Goal: Task Accomplishment & Management: Manage account settings

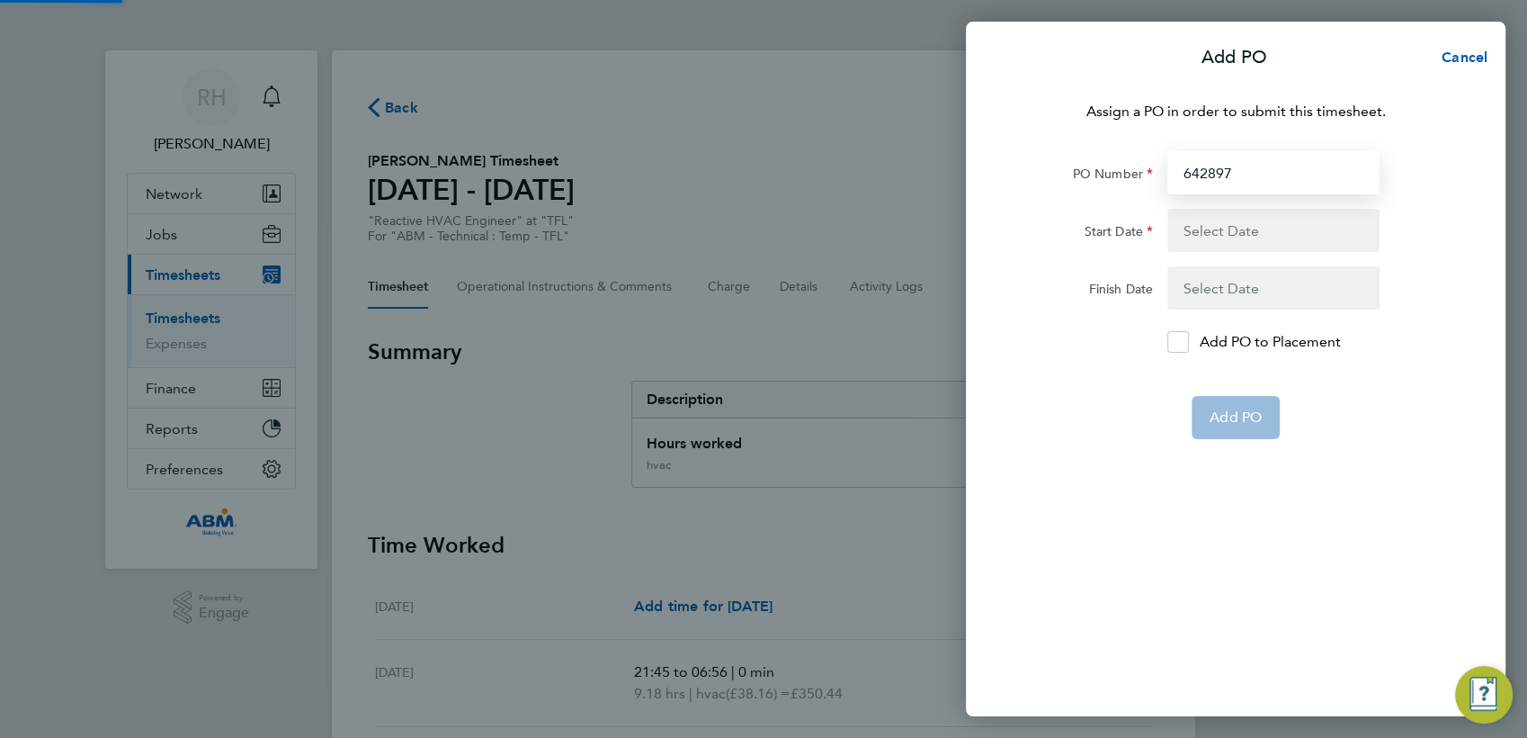
type input "642897"
click at [1212, 219] on button "button" at bounding box center [1274, 230] width 212 height 43
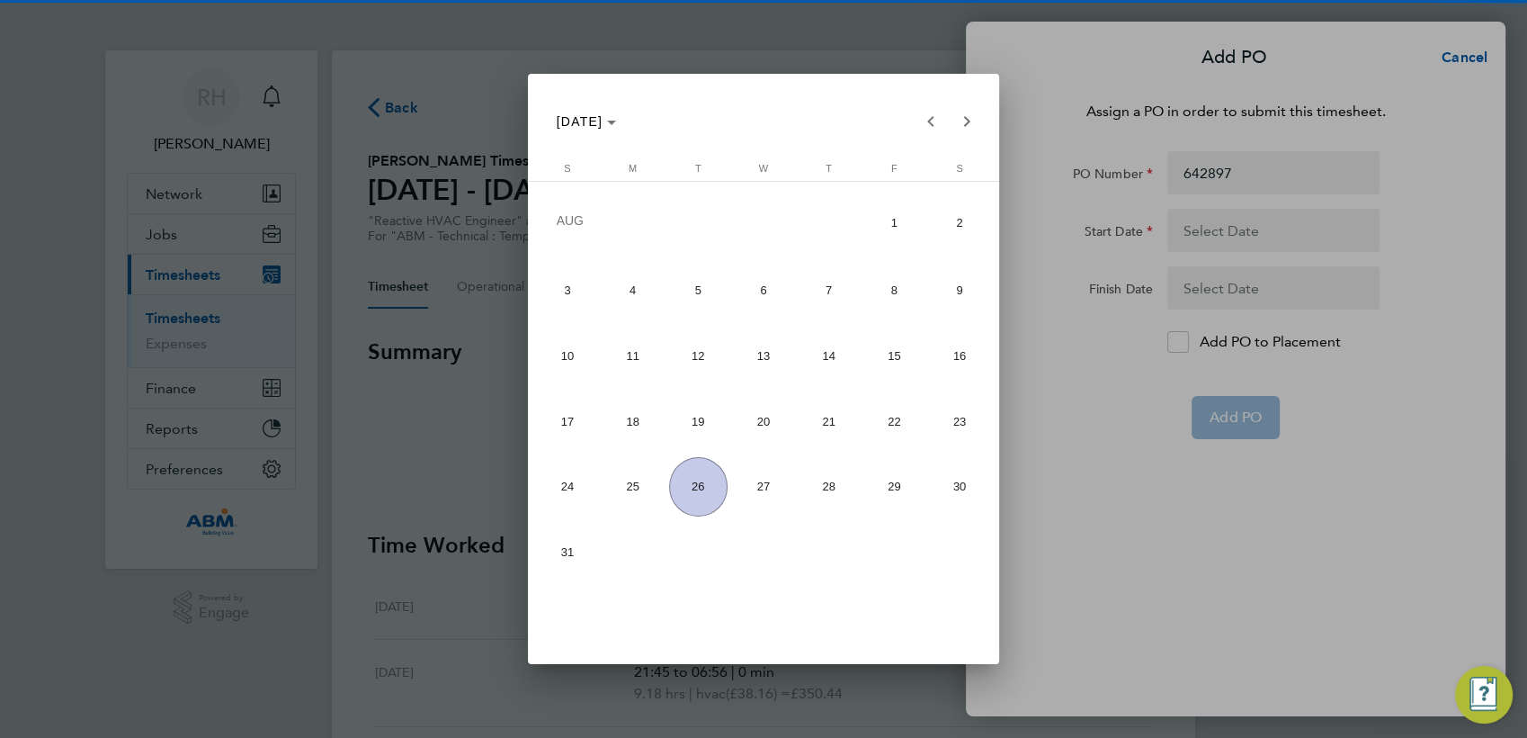
click at [956, 359] on span "16" at bounding box center [959, 356] width 58 height 58
type input "[DATE]"
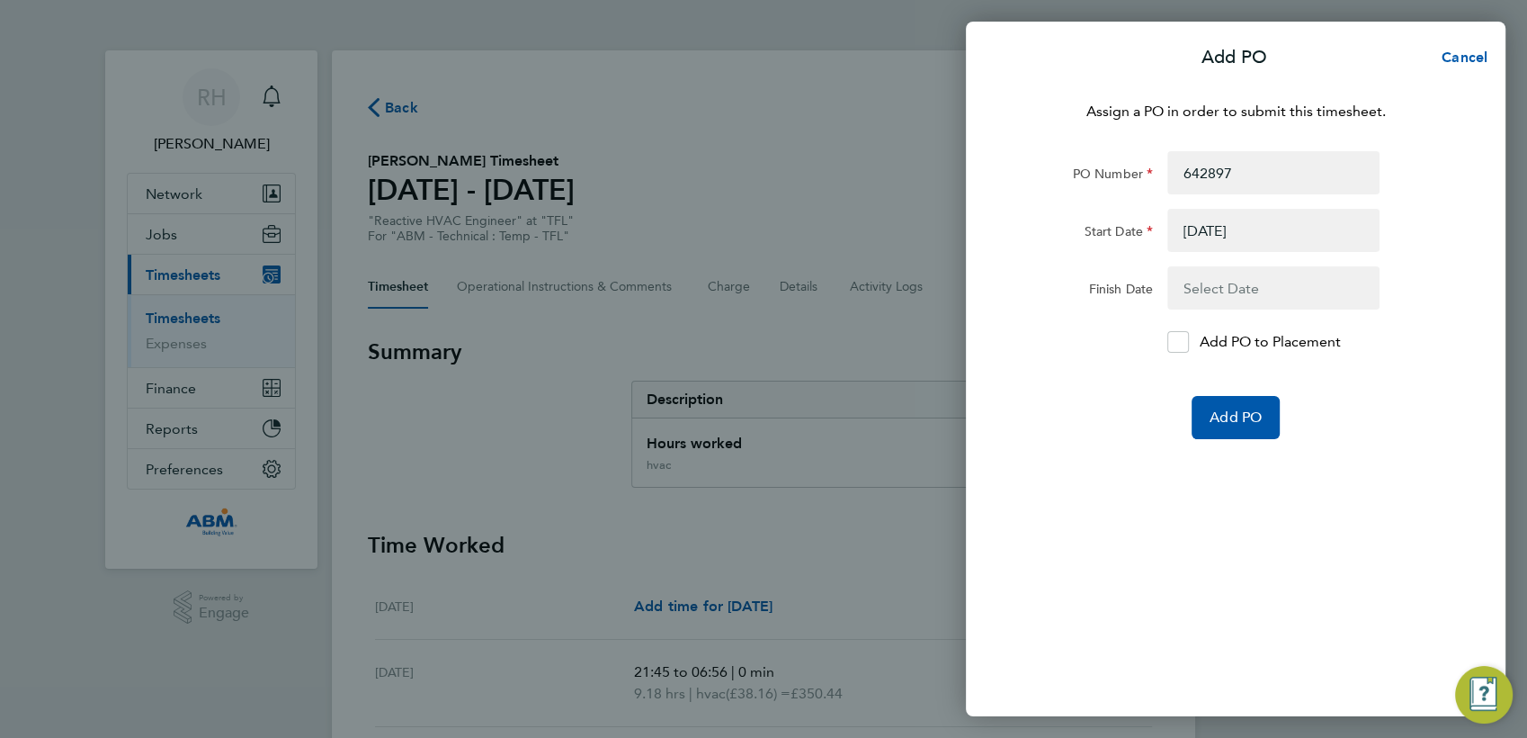
click at [1208, 292] on button "button" at bounding box center [1274, 287] width 212 height 43
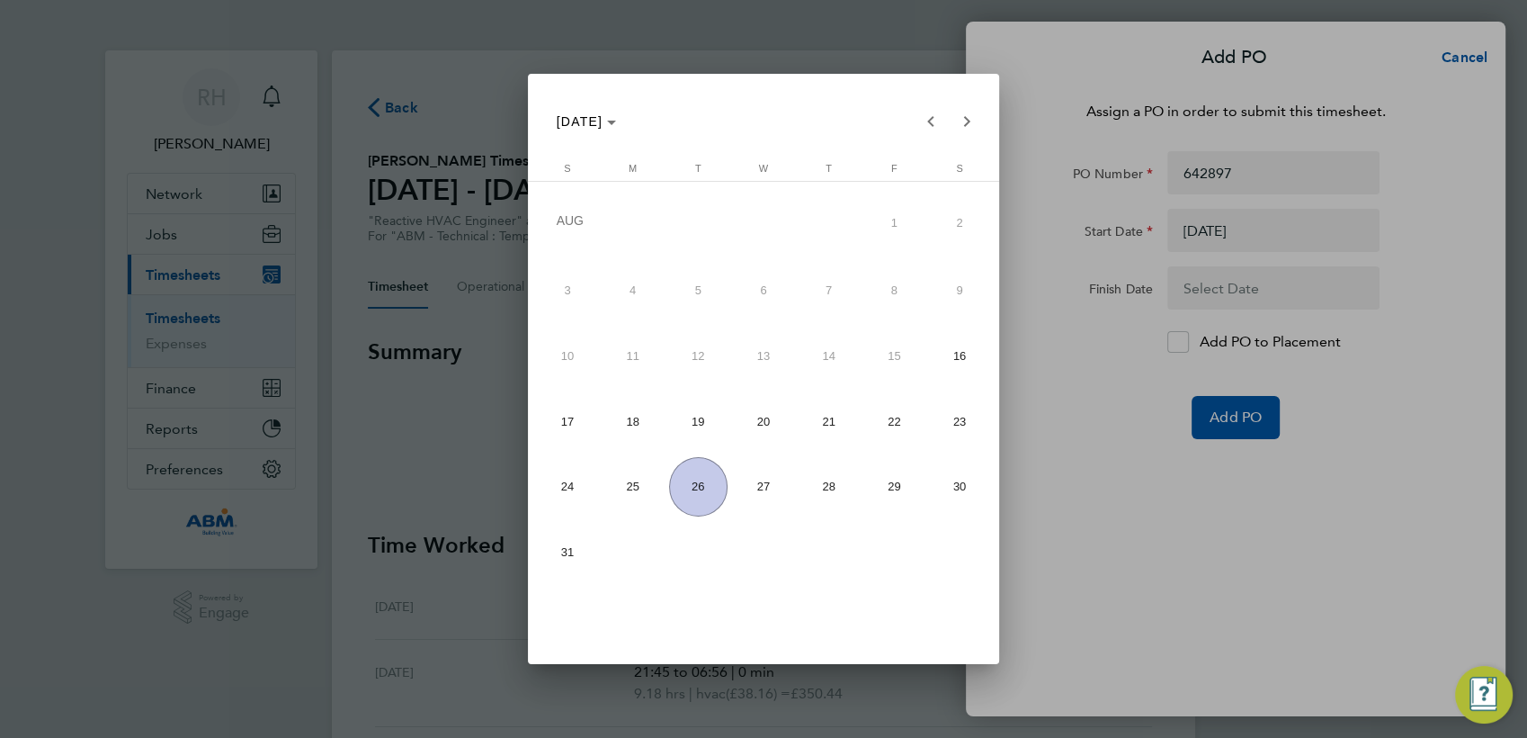
click at [898, 414] on span "22" at bounding box center [894, 420] width 58 height 58
type input "[DATE]"
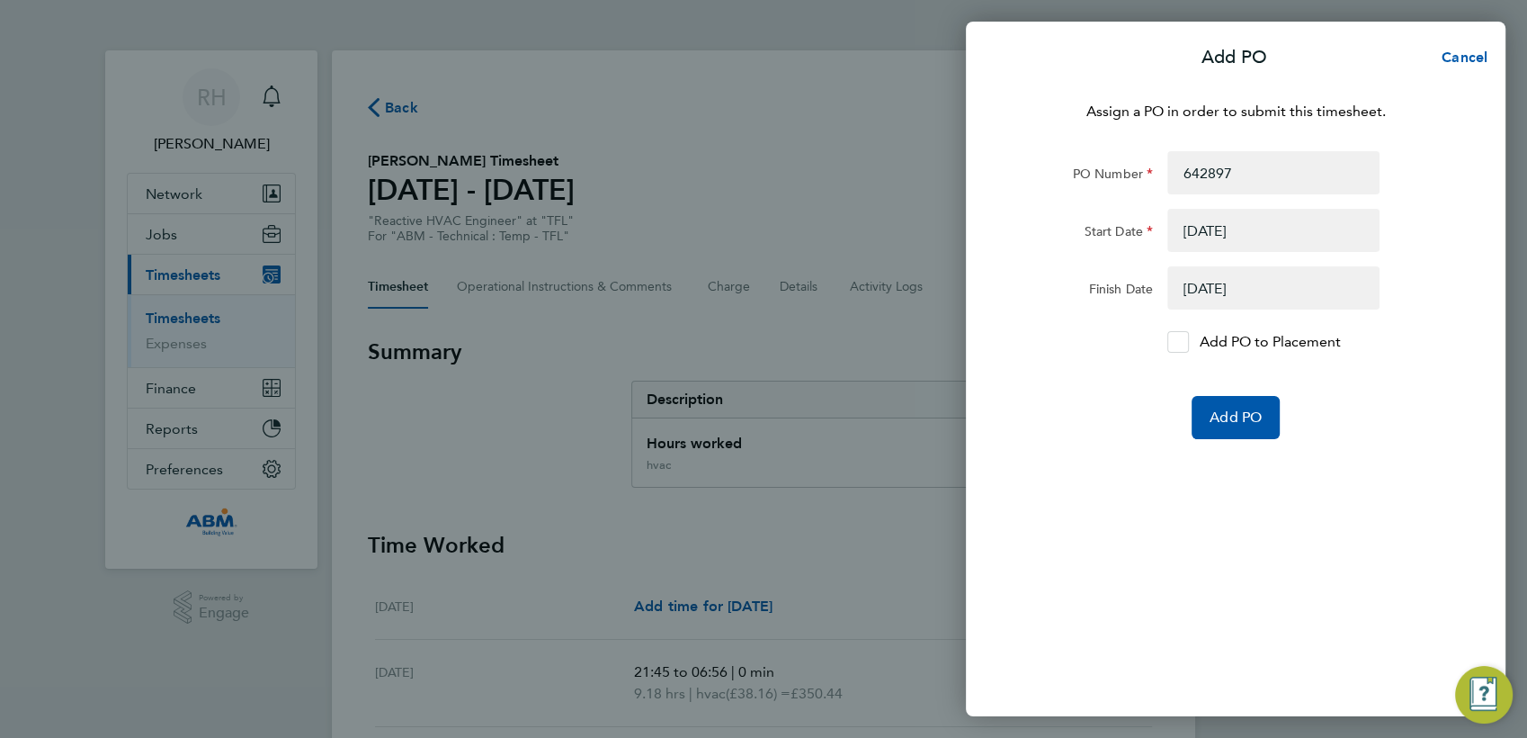
click at [1175, 344] on icon at bounding box center [1178, 342] width 13 height 12
click at [1185, 342] on input "Add PO to Placement" at bounding box center [1185, 342] width 0 height 0
click at [1233, 420] on span "Add PO" at bounding box center [1236, 417] width 52 height 18
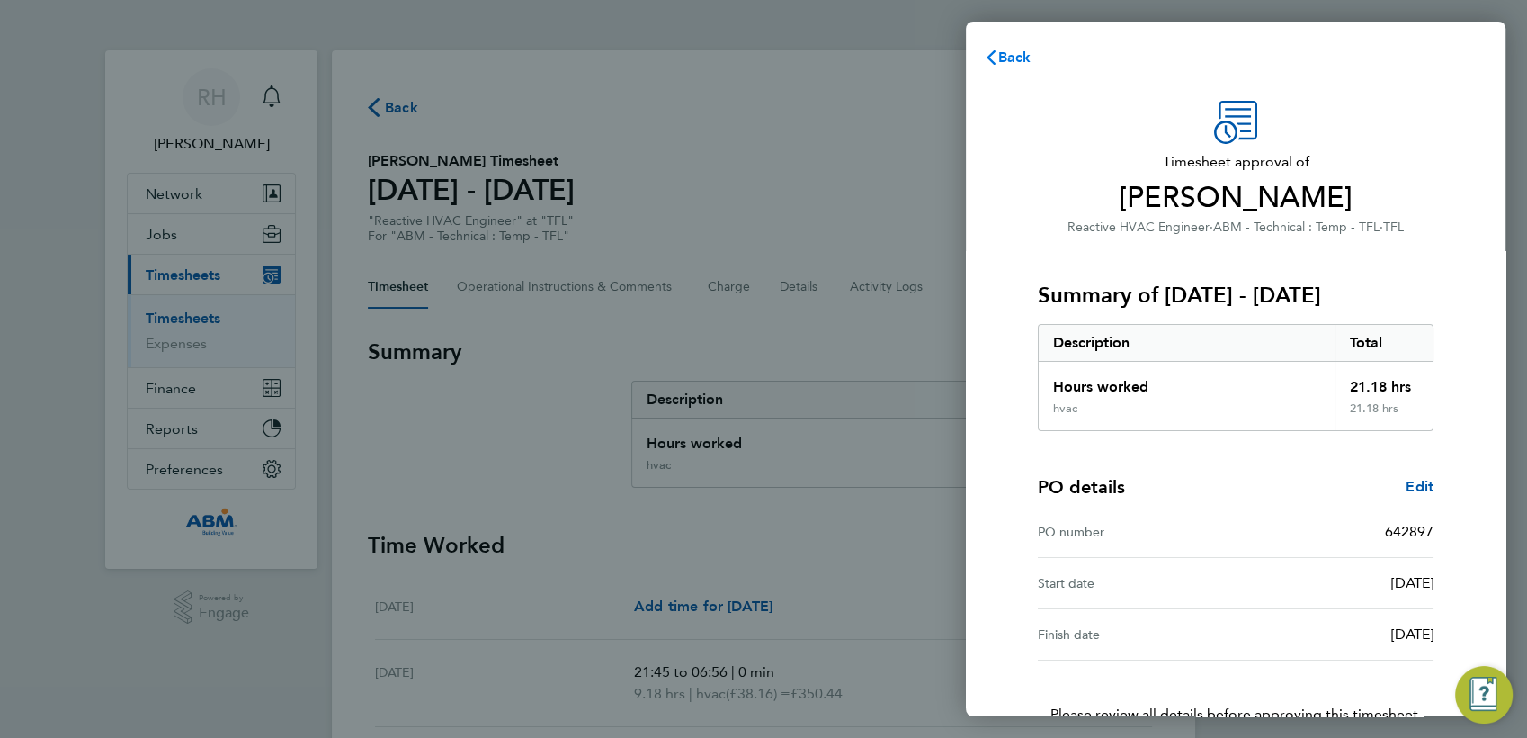
click at [995, 60] on icon "button" at bounding box center [991, 57] width 14 height 14
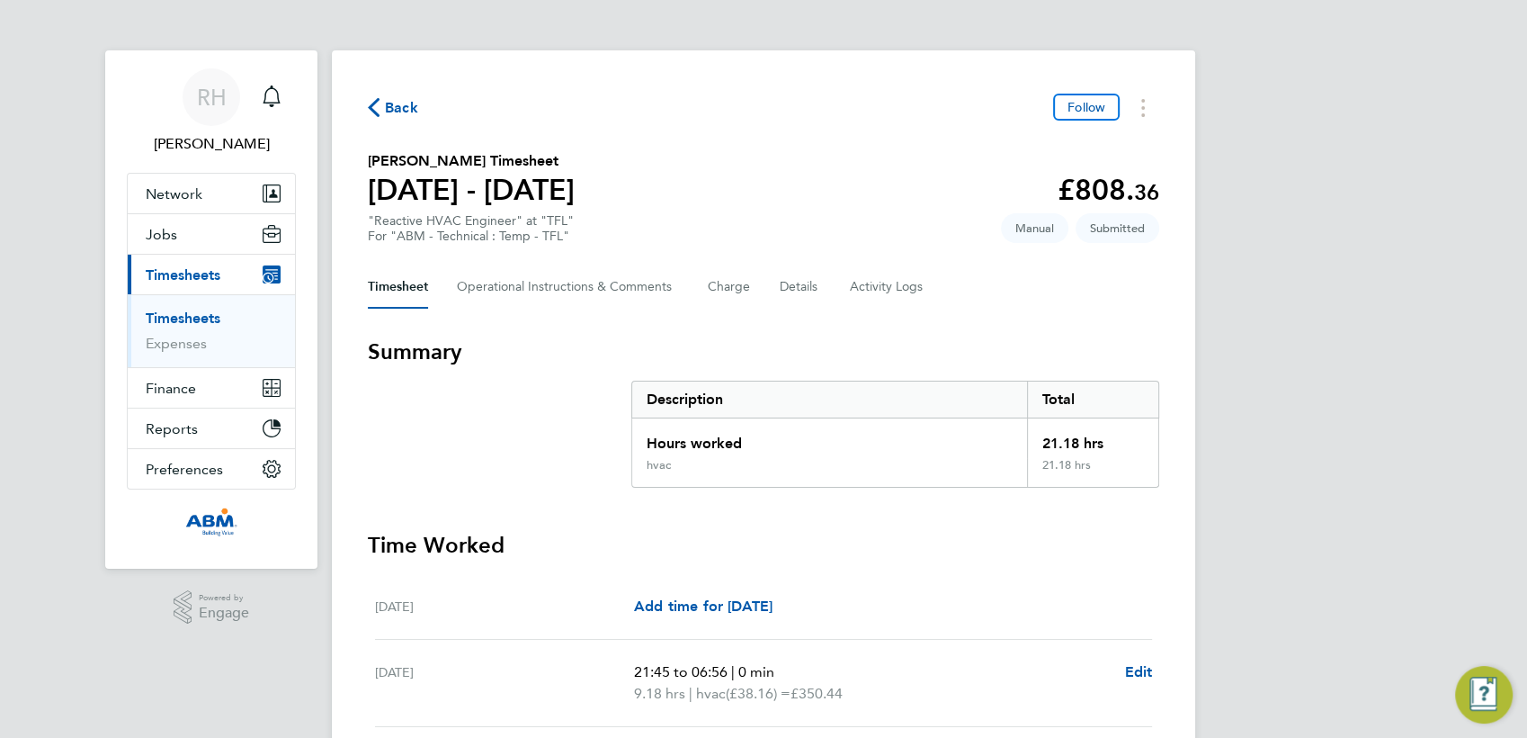
click at [388, 104] on span "Back" at bounding box center [401, 108] width 33 height 22
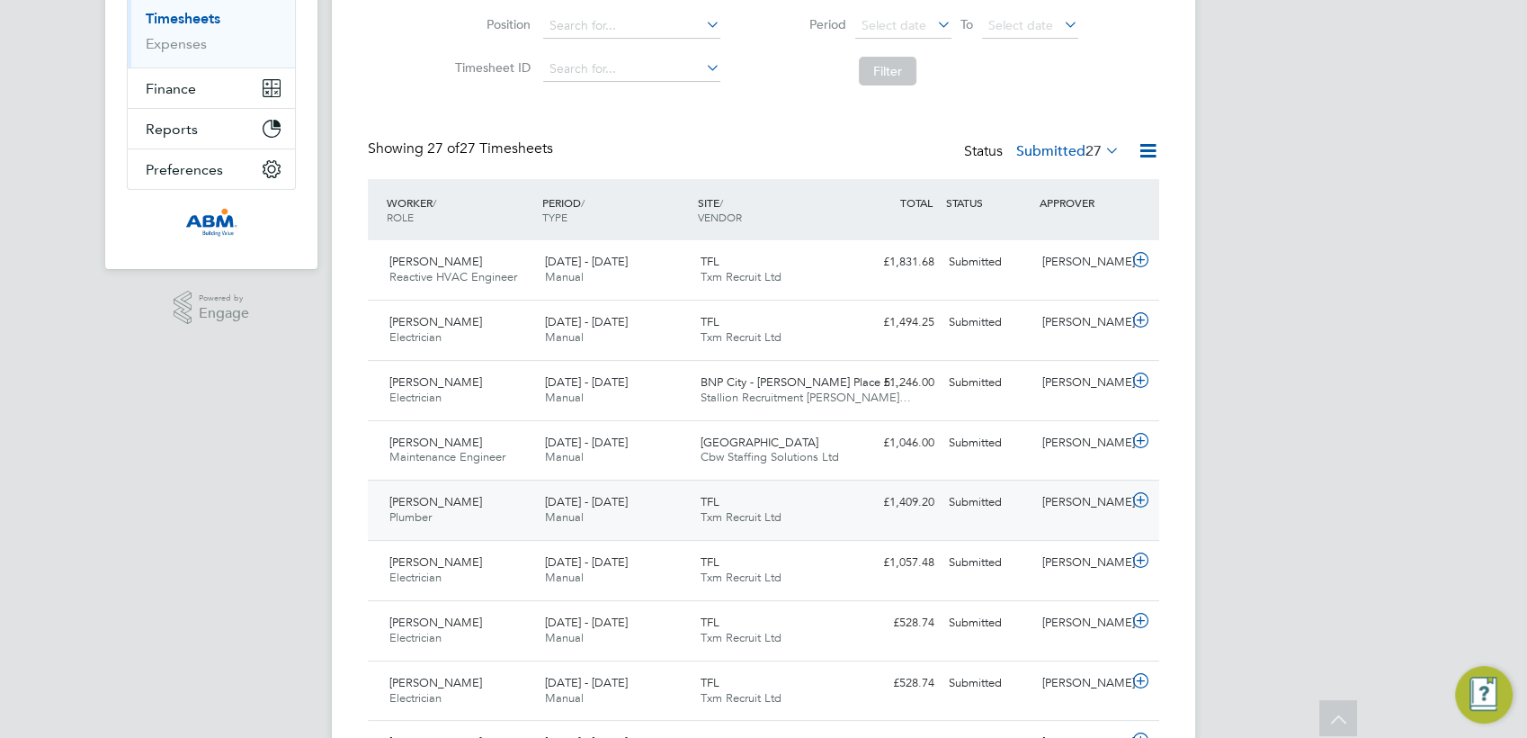
click at [1138, 500] on icon at bounding box center [1141, 500] width 22 height 14
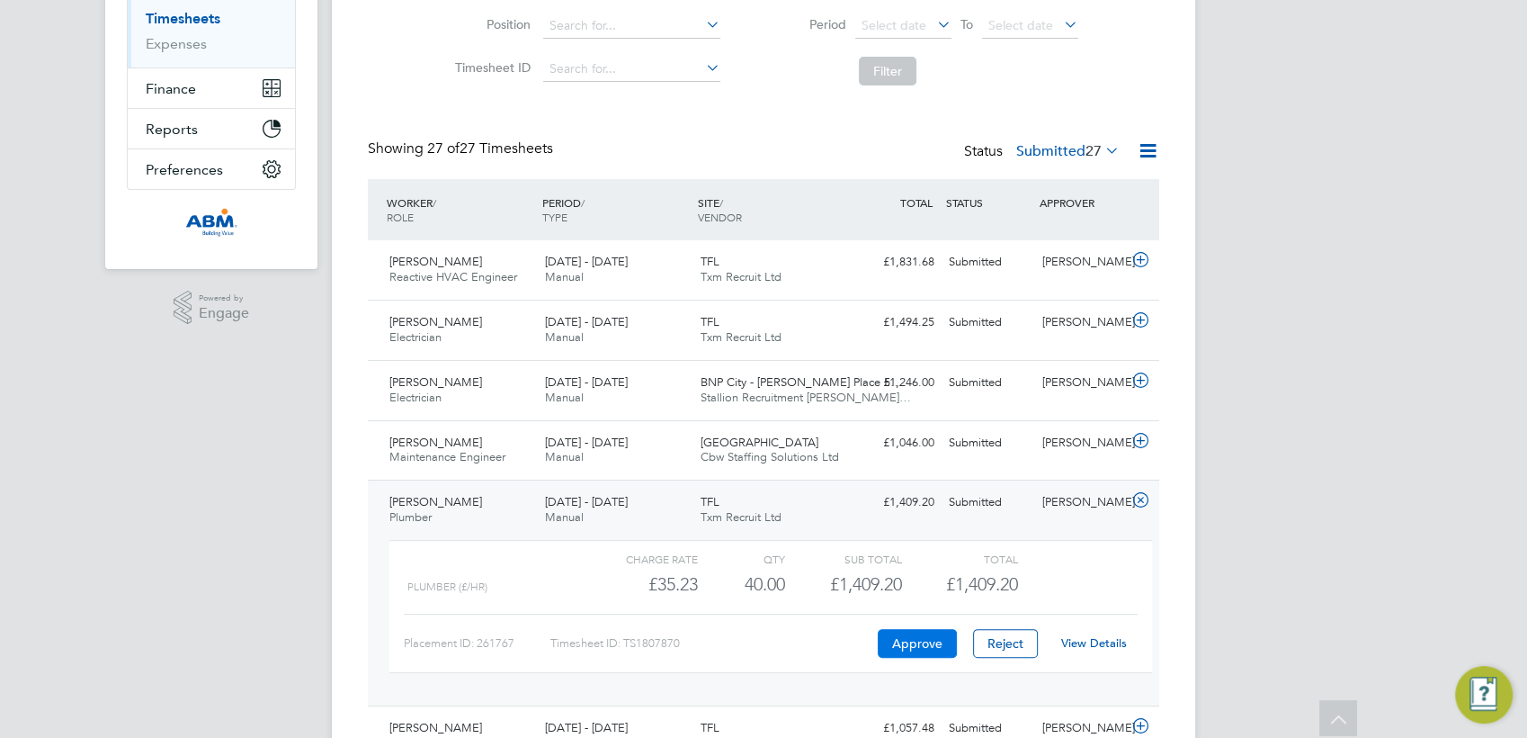
click at [921, 642] on button "Approve" at bounding box center [917, 643] width 79 height 29
